Goal: Task Accomplishment & Management: Manage account settings

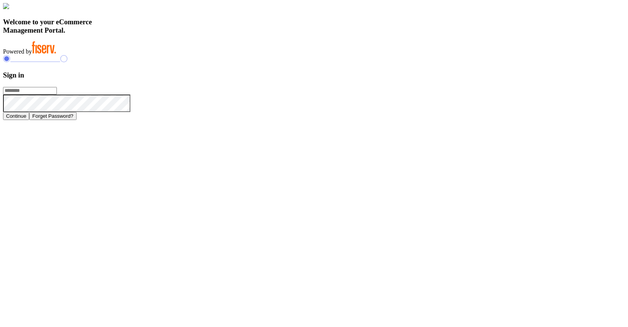
click at [57, 94] on input "text" at bounding box center [30, 91] width 54 height 8
type input "**********"
click at [29, 120] on button "Continue" at bounding box center [16, 116] width 26 height 8
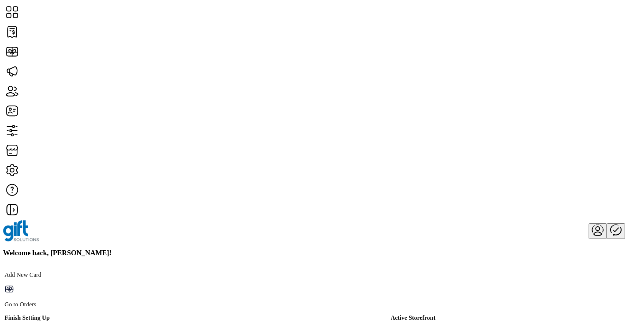
click at [343, 248] on div "Welcome back, [PERSON_NAME]!" at bounding box center [314, 252] width 622 height 8
click at [328, 248] on div "Welcome back, [PERSON_NAME]!" at bounding box center [314, 252] width 622 height 8
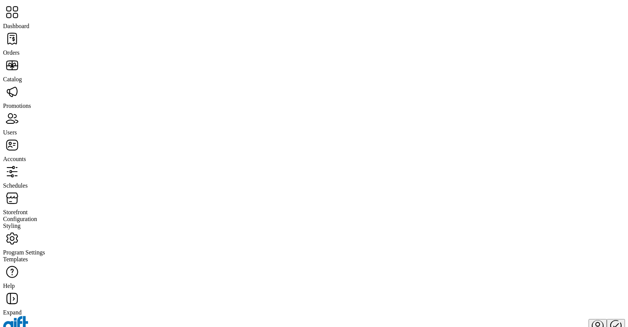
click at [45, 249] on span "Program Settings" at bounding box center [24, 252] width 42 height 6
click at [28, 256] on span "Templates" at bounding box center [15, 259] width 25 height 6
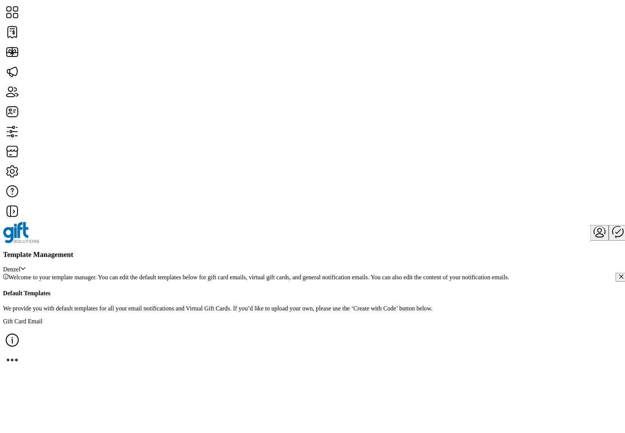
scroll to position [505, 0]
